Goal: Task Accomplishment & Management: Use online tool/utility

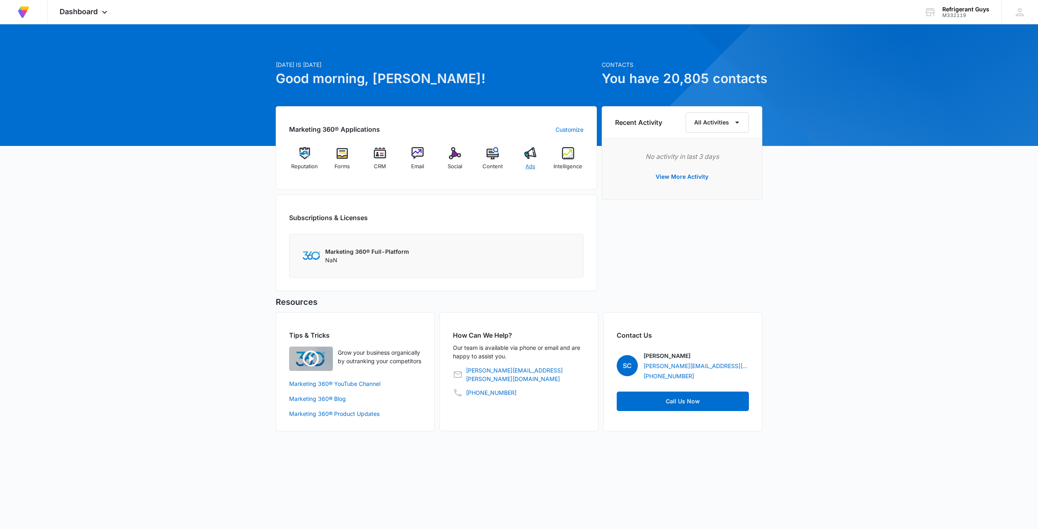
click at [534, 165] on span "Ads" at bounding box center [530, 167] width 10 height 8
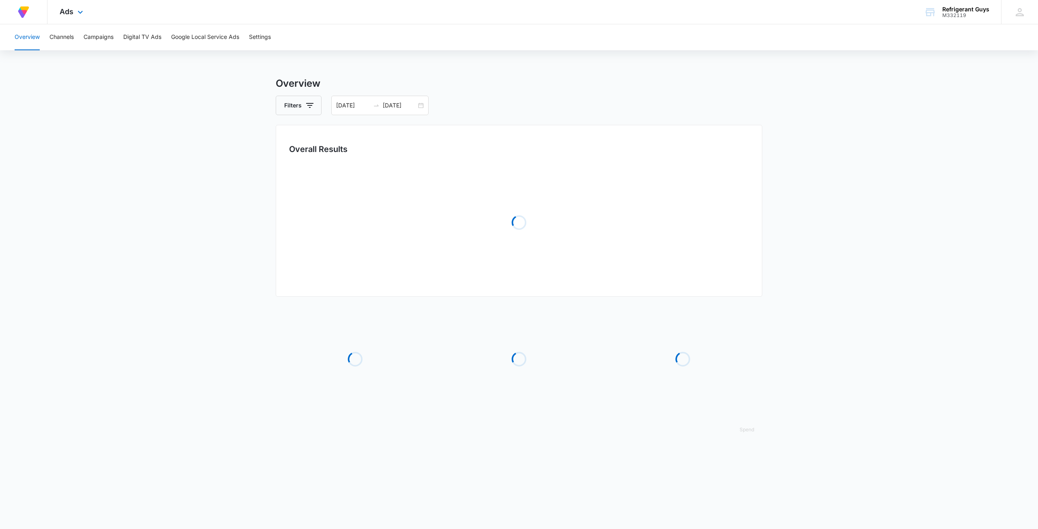
click at [36, 8] on div "At Volusion, we work hard to [PERSON_NAME] a great work environment where every…" at bounding box center [23, 12] width 47 height 24
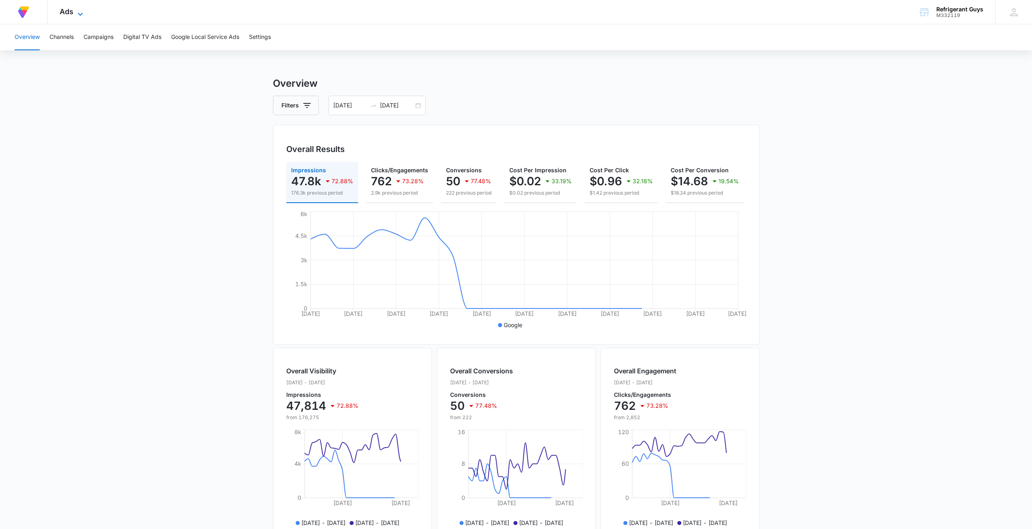
click at [71, 8] on span "Ads" at bounding box center [67, 11] width 14 height 9
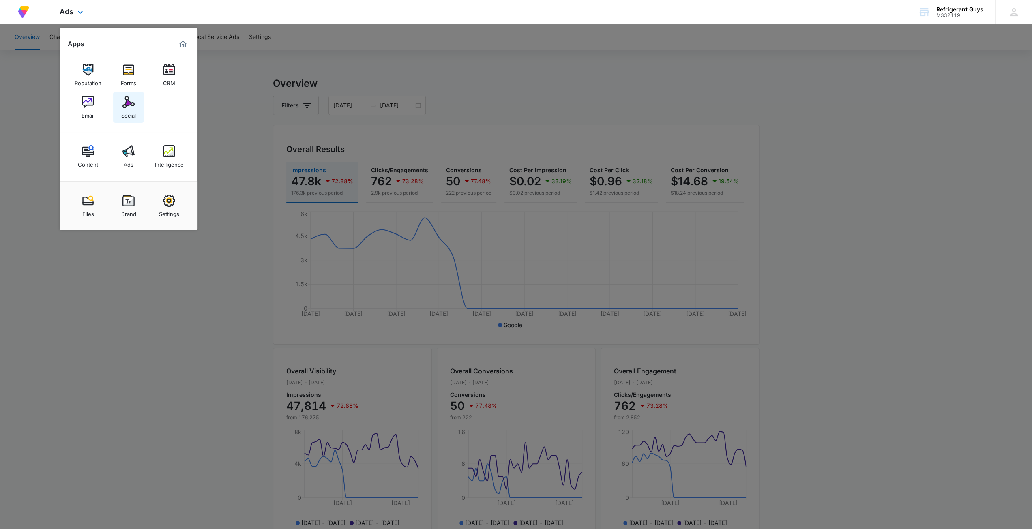
click at [124, 105] on img at bounding box center [128, 102] width 12 height 12
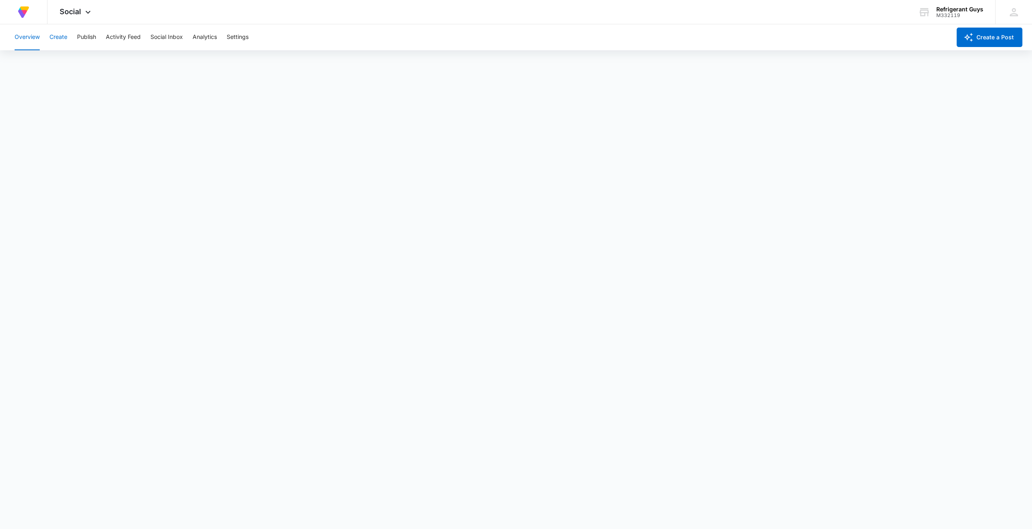
click at [60, 35] on button "Create" at bounding box center [58, 37] width 18 height 26
